Goal: Task Accomplishment & Management: Complete application form

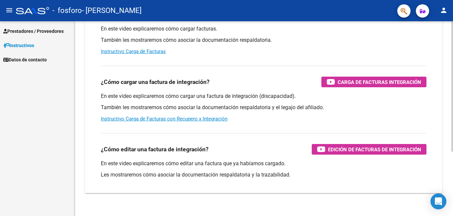
scroll to position [96, 0]
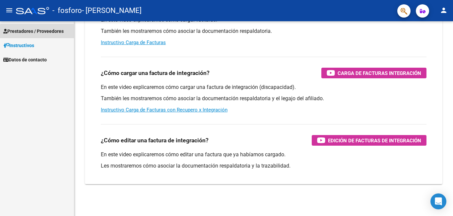
click at [59, 31] on span "Prestadores / Proveedores" at bounding box center [33, 30] width 60 height 7
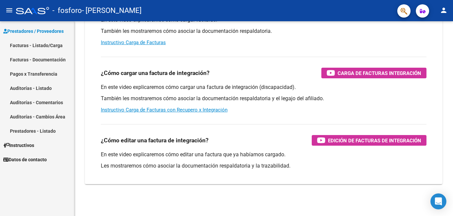
click at [59, 46] on link "Facturas - Listado/Carga" at bounding box center [37, 45] width 74 height 14
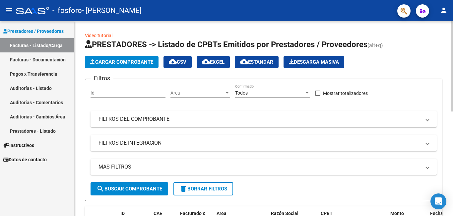
click at [154, 93] on input "Id" at bounding box center [127, 93] width 75 height 6
click at [138, 62] on span "Cargar Comprobante" at bounding box center [121, 62] width 63 height 6
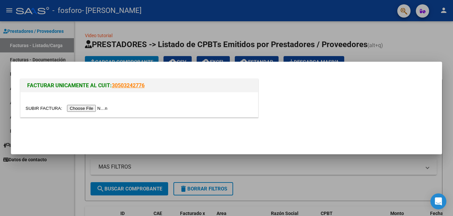
click at [289, 155] on div at bounding box center [226, 108] width 453 height 216
click at [289, 155] on div "Filtros Id Area Area Todos Confirmado Mostrar totalizadores FILTROS DEL COMPROB…" at bounding box center [263, 133] width 346 height 98
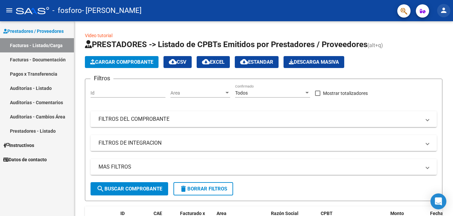
click at [444, 10] on mat-icon "person" at bounding box center [443, 10] width 8 height 8
click at [447, 28] on button "person Mi Perfil" at bounding box center [429, 28] width 40 height 16
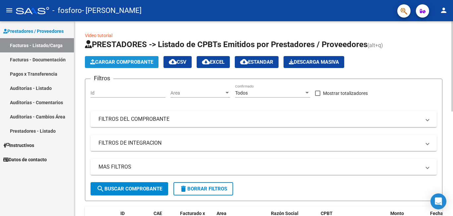
click at [127, 60] on span "Cargar Comprobante" at bounding box center [121, 62] width 63 height 6
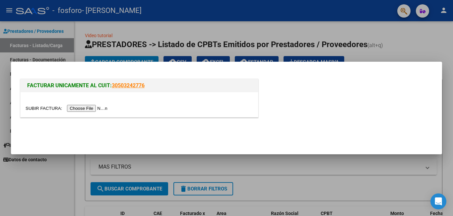
click at [105, 107] on input "file" at bounding box center [68, 108] width 84 height 7
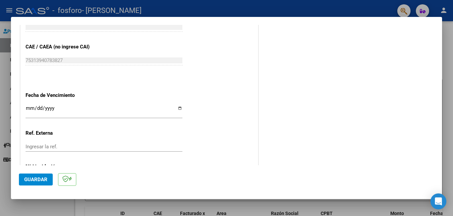
scroll to position [430, 0]
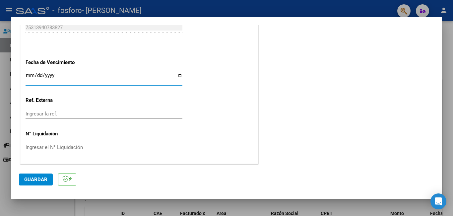
click at [178, 76] on input "Ingresar la fecha" at bounding box center [104, 78] width 157 height 11
click at [178, 74] on input "Ingresar la fecha" at bounding box center [104, 78] width 157 height 11
type input "2025-08-14"
click at [75, 112] on input "Ingresar la ref." at bounding box center [104, 114] width 157 height 6
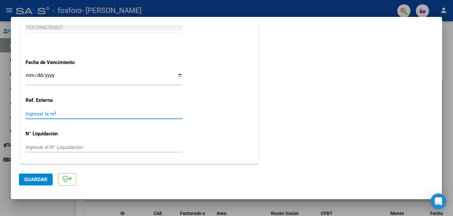
click at [36, 178] on span "Guardar" at bounding box center [35, 179] width 23 height 6
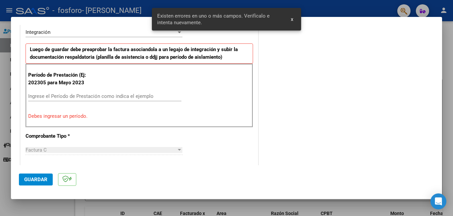
scroll to position [148, 0]
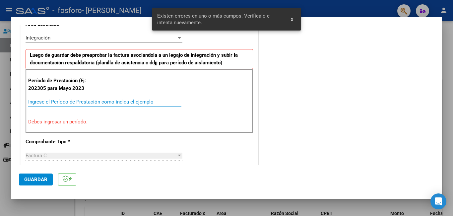
click at [108, 101] on input "Ingrese el Período de Prestación como indica el ejemplo" at bounding box center [104, 102] width 153 height 6
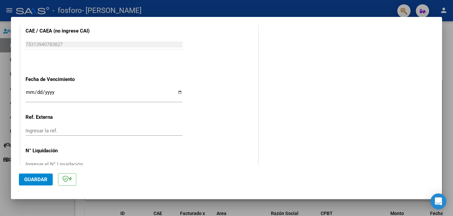
scroll to position [430, 0]
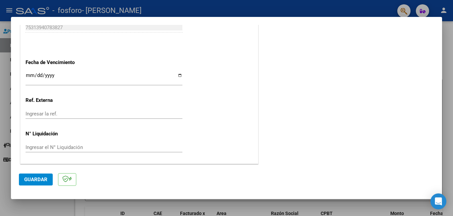
type input "202507"
click at [36, 178] on span "Guardar" at bounding box center [35, 179] width 23 height 6
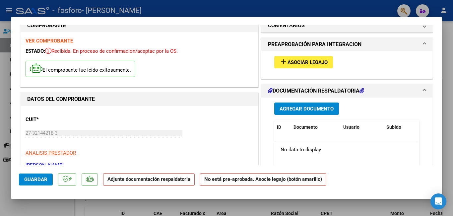
scroll to position [0, 0]
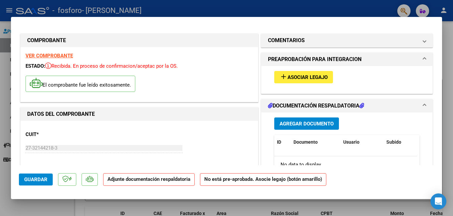
click at [169, 179] on strong "Adjunte documentación respaldatoria" at bounding box center [148, 179] width 83 height 6
click at [309, 124] on span "Agregar Documento" at bounding box center [306, 124] width 54 height 6
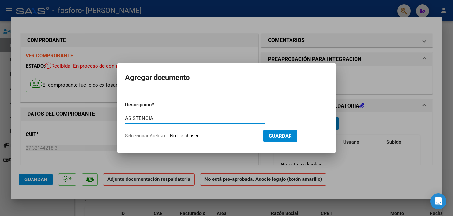
click at [125, 116] on input "ASISTENCIA" at bounding box center [195, 118] width 140 height 6
type input "PLANILLA DE ASISTENCIA"
click at [184, 136] on input "Seleccionar Archivo" at bounding box center [214, 136] width 88 height 6
type input "C:\fakepath\alexpaz07carolina (1).pdf"
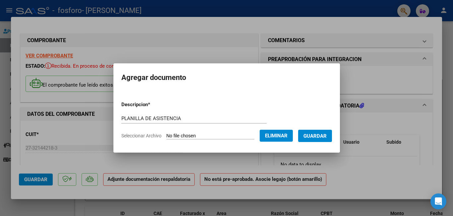
click at [315, 138] on span "Guardar" at bounding box center [314, 136] width 23 height 6
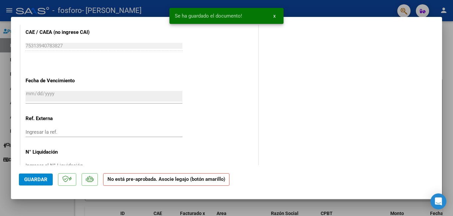
scroll to position [435, 0]
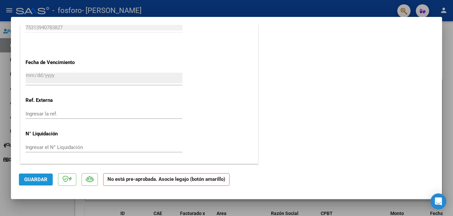
click at [41, 181] on span "Guardar" at bounding box center [35, 179] width 23 height 6
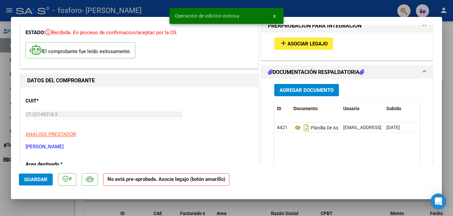
scroll to position [0, 0]
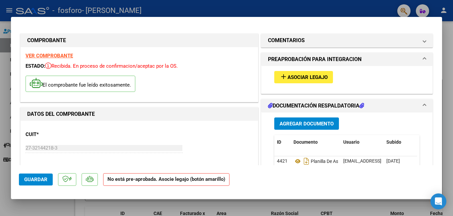
click at [334, 0] on div at bounding box center [226, 108] width 453 height 216
type input "$ 0,00"
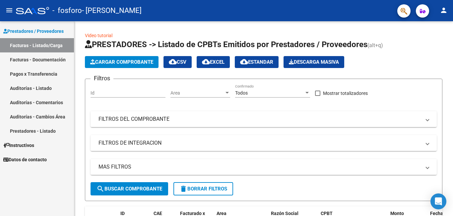
click at [444, 8] on mat-icon "person" at bounding box center [443, 10] width 8 height 8
click at [423, 44] on button "exit_to_app Salir" at bounding box center [429, 44] width 40 height 16
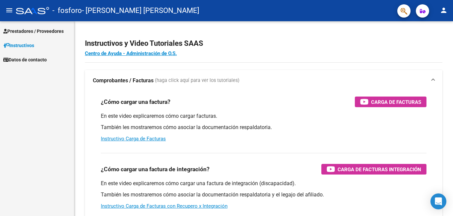
click at [61, 28] on span "Prestadores / Proveedores" at bounding box center [33, 30] width 60 height 7
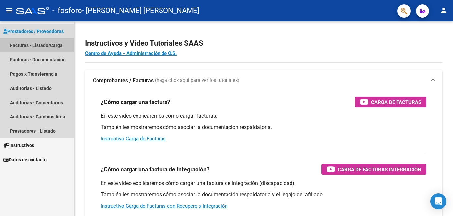
click at [62, 46] on link "Facturas - Listado/Carga" at bounding box center [37, 45] width 74 height 14
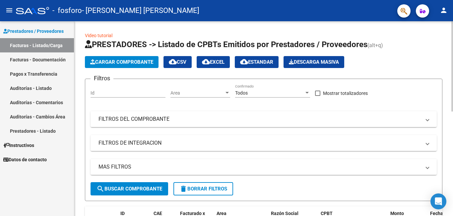
click at [132, 61] on span "Cargar Comprobante" at bounding box center [121, 62] width 63 height 6
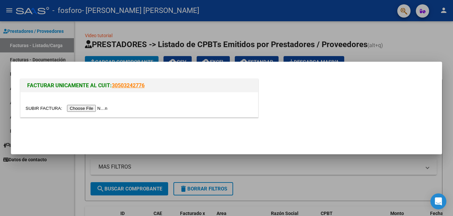
click at [97, 109] on input "file" at bounding box center [68, 108] width 84 height 7
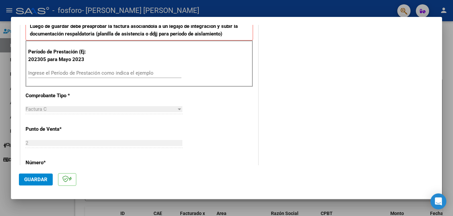
scroll to position [166, 0]
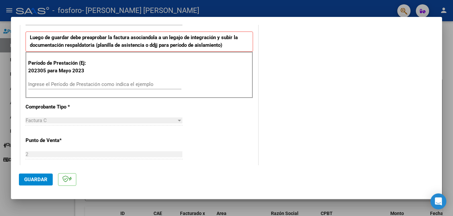
click at [82, 83] on input "Ingrese el Período de Prestación como indica el ejemplo" at bounding box center [104, 84] width 153 height 6
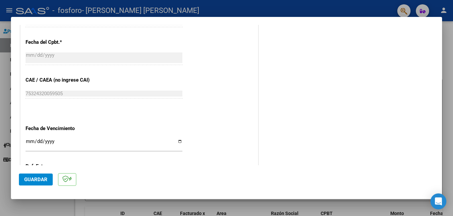
scroll to position [430, 0]
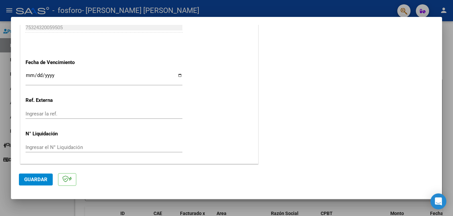
type input "202507"
click at [179, 76] on input "Ingresar la fecha" at bounding box center [104, 78] width 157 height 11
type input "2025-08-18"
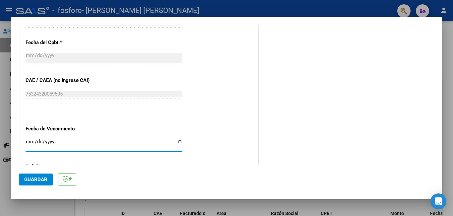
scroll to position [364, 0]
click at [42, 180] on span "Guardar" at bounding box center [35, 179] width 23 height 6
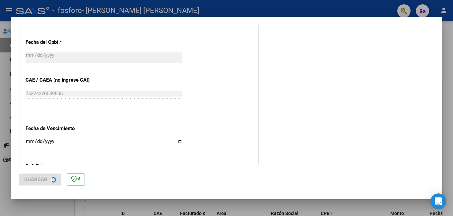
scroll to position [0, 0]
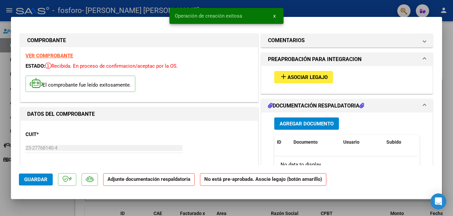
click at [308, 123] on span "Agregar Documento" at bounding box center [306, 124] width 54 height 6
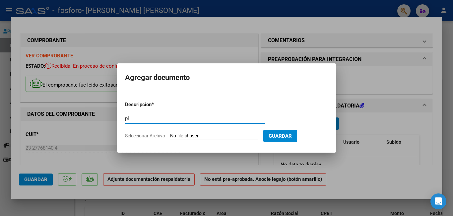
type input "p"
type input "PLANILLA DE ASISTENCIA"
click at [182, 135] on input "Seleccionar Archivo" at bounding box center [214, 136] width 88 height 6
type input "C:\fakepath\alexpaz07maricel.pdf"
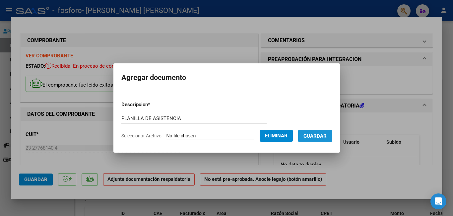
click at [326, 135] on span "Guardar" at bounding box center [314, 136] width 23 height 6
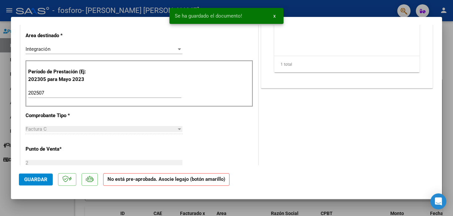
scroll to position [166, 0]
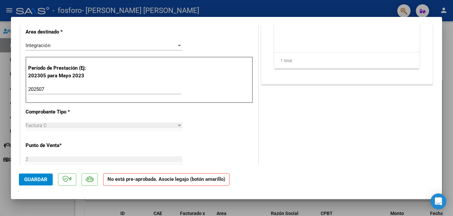
click at [42, 177] on span "Guardar" at bounding box center [35, 179] width 23 height 6
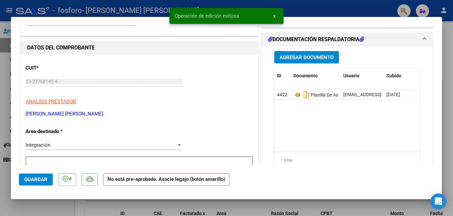
scroll to position [0, 0]
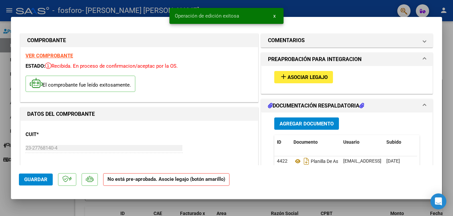
click at [347, 12] on div at bounding box center [226, 108] width 453 height 216
type input "$ 0,00"
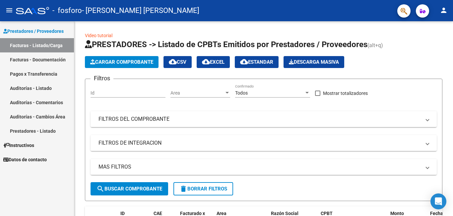
click at [36, 46] on link "Facturas - Listado/Carga" at bounding box center [37, 45] width 74 height 14
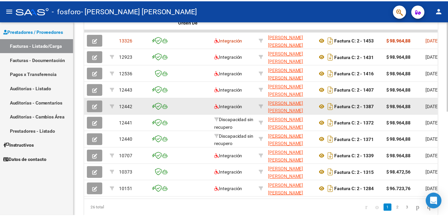
scroll to position [166, 0]
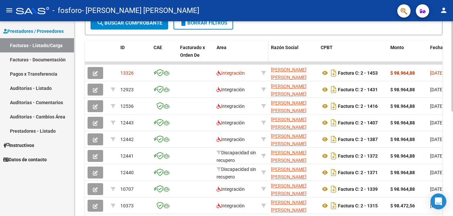
drag, startPoint x: 334, startPoint y: 45, endPoint x: 263, endPoint y: 49, distance: 71.0
click at [263, 49] on datatable-header-cell at bounding box center [263, 54] width 10 height 29
drag, startPoint x: 61, startPoint y: 205, endPoint x: 9, endPoint y: 196, distance: 52.5
click at [9, 196] on div "Prestadores / Proveedores Facturas - Listado/Carga Facturas - Documentación Pag…" at bounding box center [37, 118] width 74 height 194
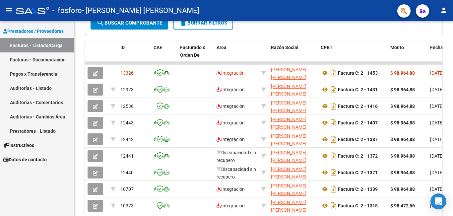
click at [58, 200] on div "Prestadores / Proveedores Facturas - Listado/Carga Facturas - Documentación Pag…" at bounding box center [37, 118] width 74 height 194
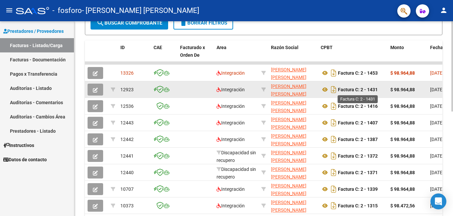
drag, startPoint x: 416, startPoint y: 74, endPoint x: 371, endPoint y: 88, distance: 47.1
click at [371, 88] on datatable-scroller "13326 Integración VELAZCO YANINA MARICEL 23277681404 Factura C: 2 - 1453 $ 98.9…" at bounding box center [263, 146] width 357 height 169
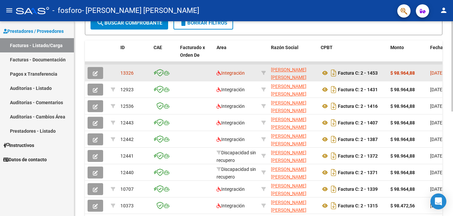
click at [418, 74] on div "$ 98.964,88" at bounding box center [407, 73] width 34 height 8
click at [423, 73] on div "$ 98.964,88" at bounding box center [407, 73] width 34 height 8
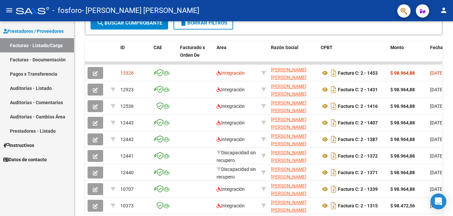
click at [445, 10] on mat-icon "person" at bounding box center [443, 10] width 8 height 8
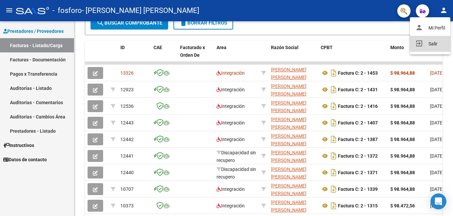
click at [436, 44] on button "exit_to_app Salir" at bounding box center [429, 44] width 40 height 16
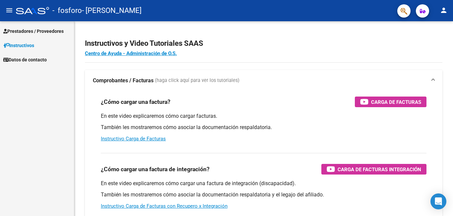
click at [48, 32] on span "Prestadores / Proveedores" at bounding box center [33, 30] width 60 height 7
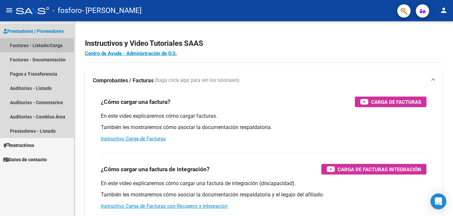
click at [56, 47] on link "Facturas - Listado/Carga" at bounding box center [37, 45] width 74 height 14
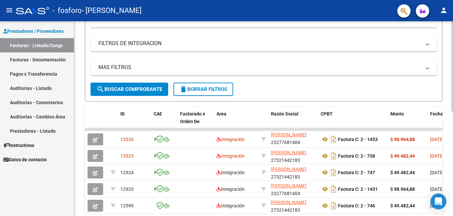
scroll to position [133, 0]
